Goal: Information Seeking & Learning: Stay updated

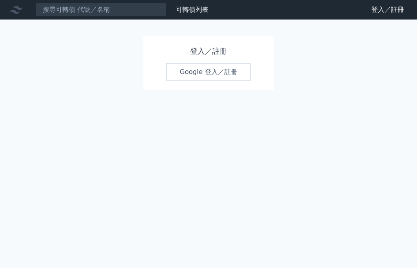
click at [230, 69] on link "Google 登入／註冊" at bounding box center [208, 72] width 85 height 17
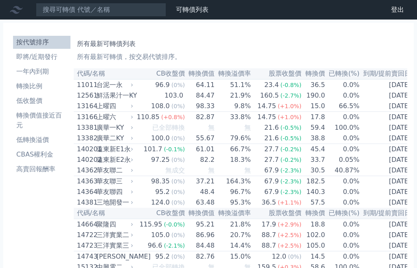
click at [33, 52] on li "即將/近期發行" at bounding box center [41, 57] width 57 height 10
click at [36, 52] on li "即將/近期發行" at bounding box center [41, 57] width 57 height 10
